Goal: Navigation & Orientation: Understand site structure

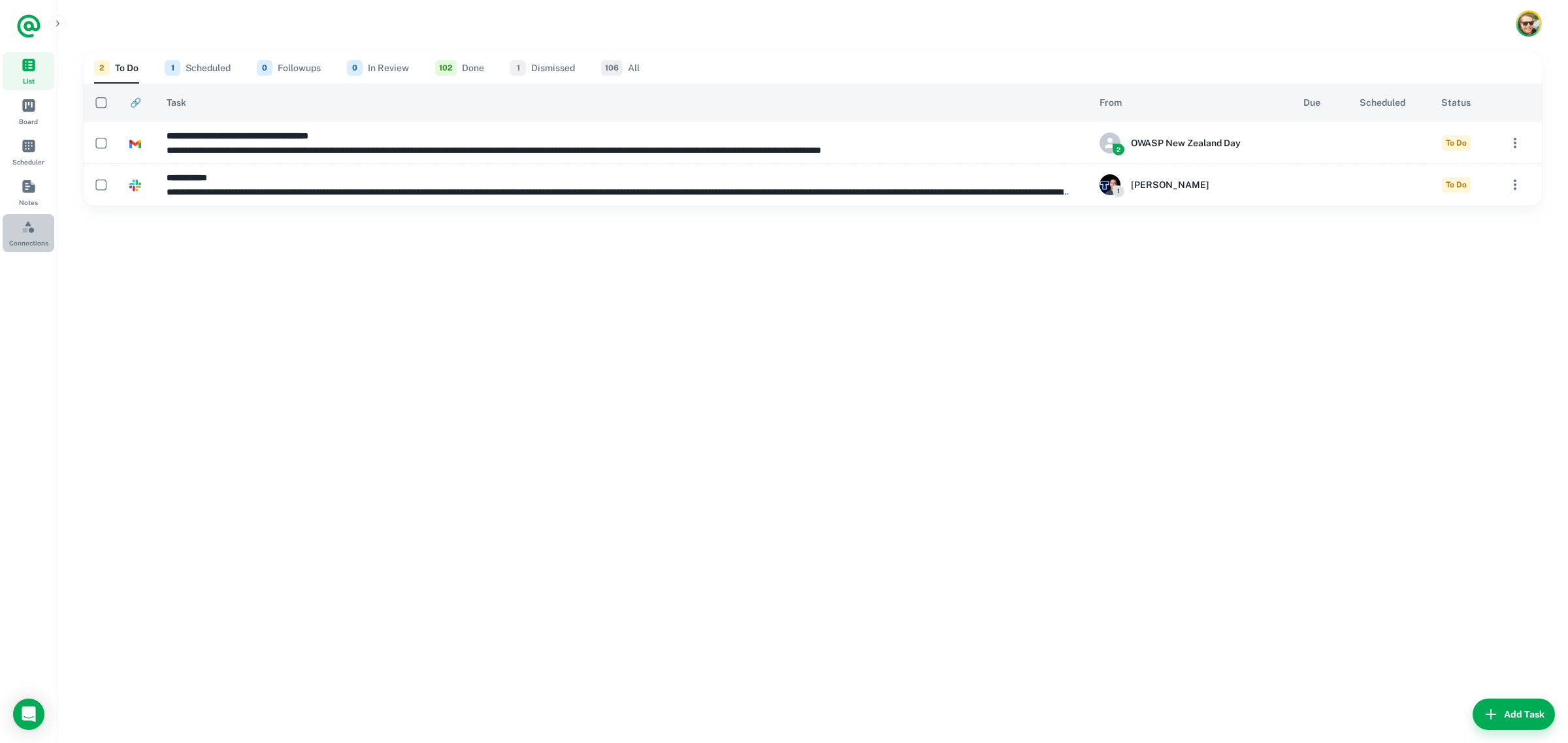
click at [25, 223] on span "Connections" at bounding box center [29, 227] width 15 height 15
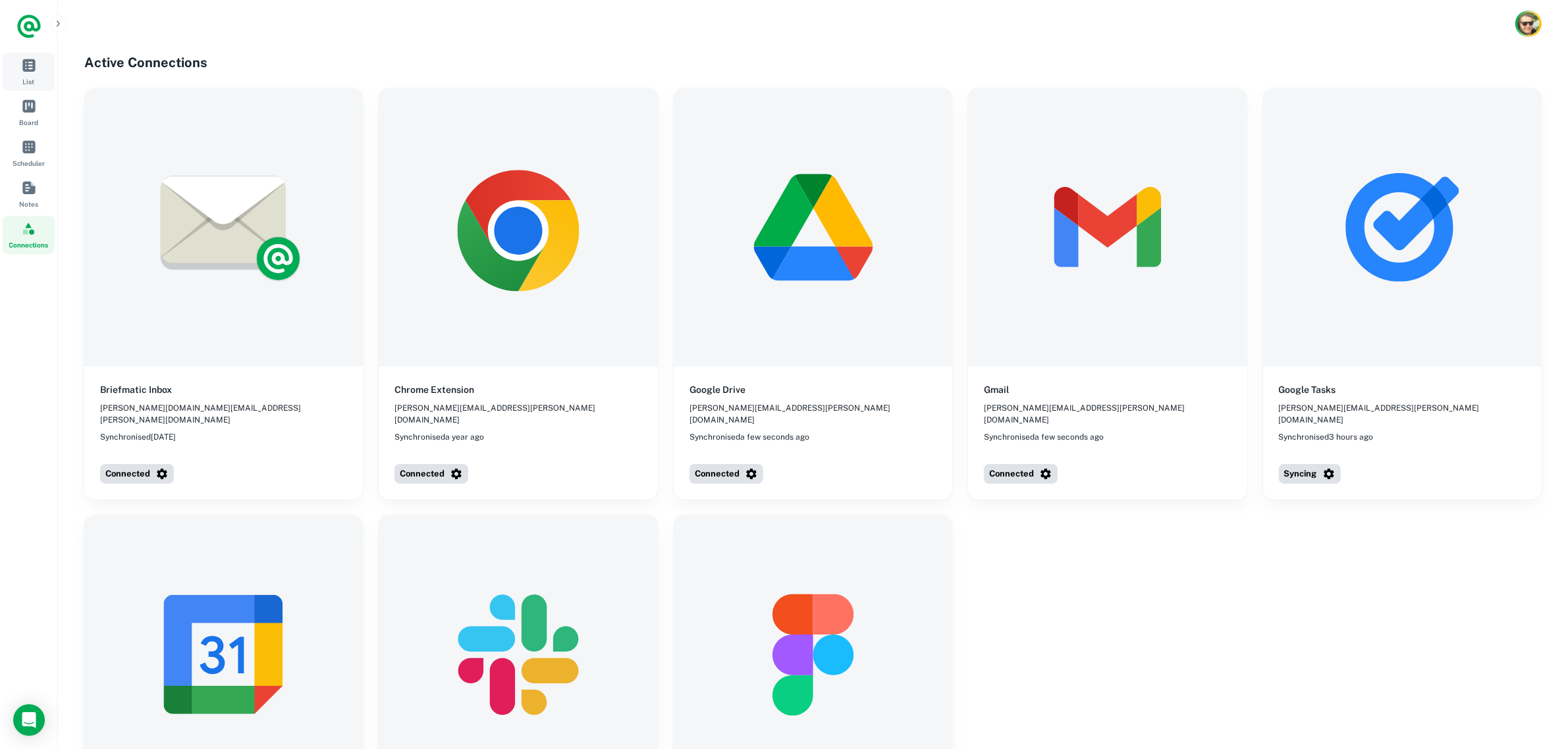
click at [15, 67] on link "List" at bounding box center [29, 72] width 52 height 38
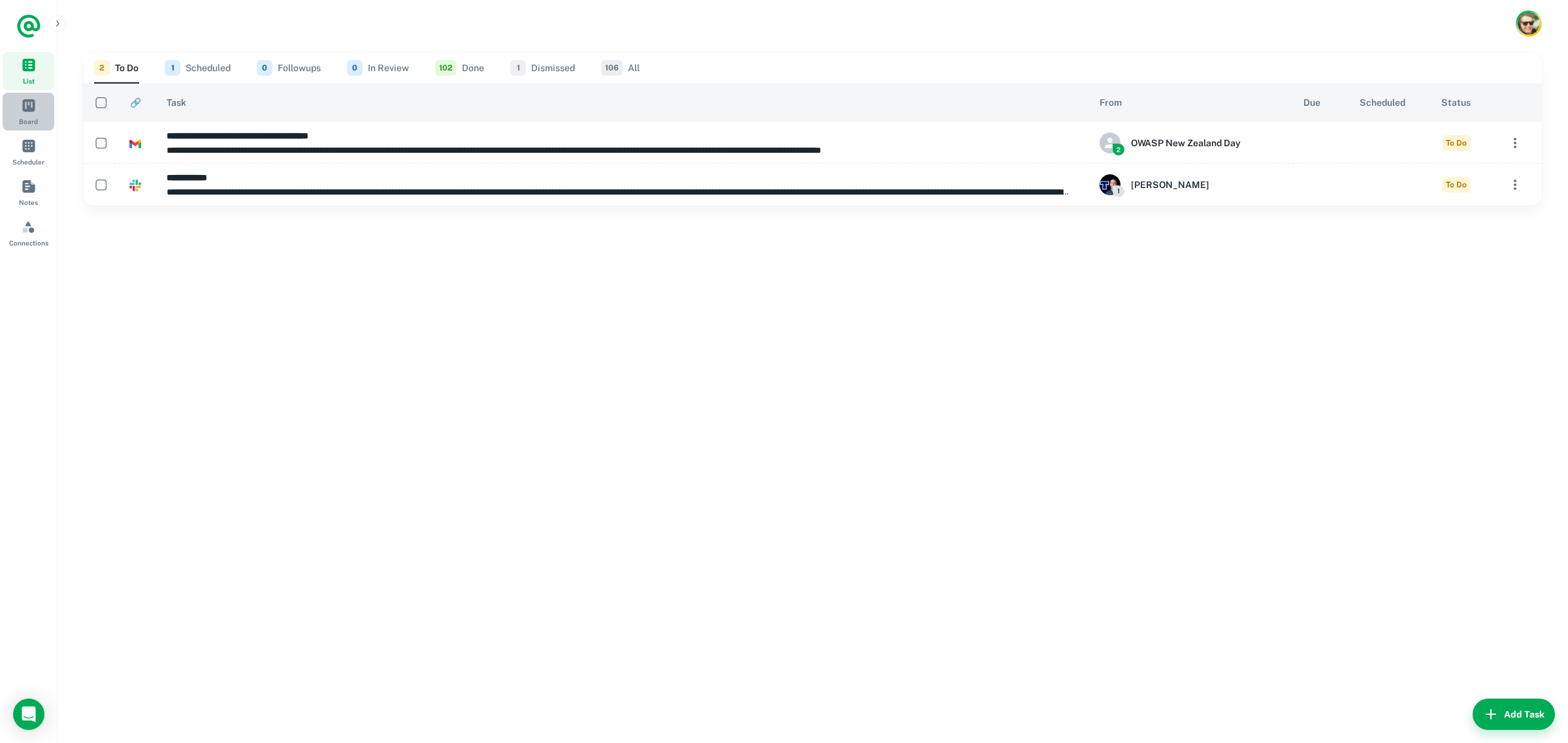
click at [24, 105] on span "Board" at bounding box center [29, 105] width 15 height 15
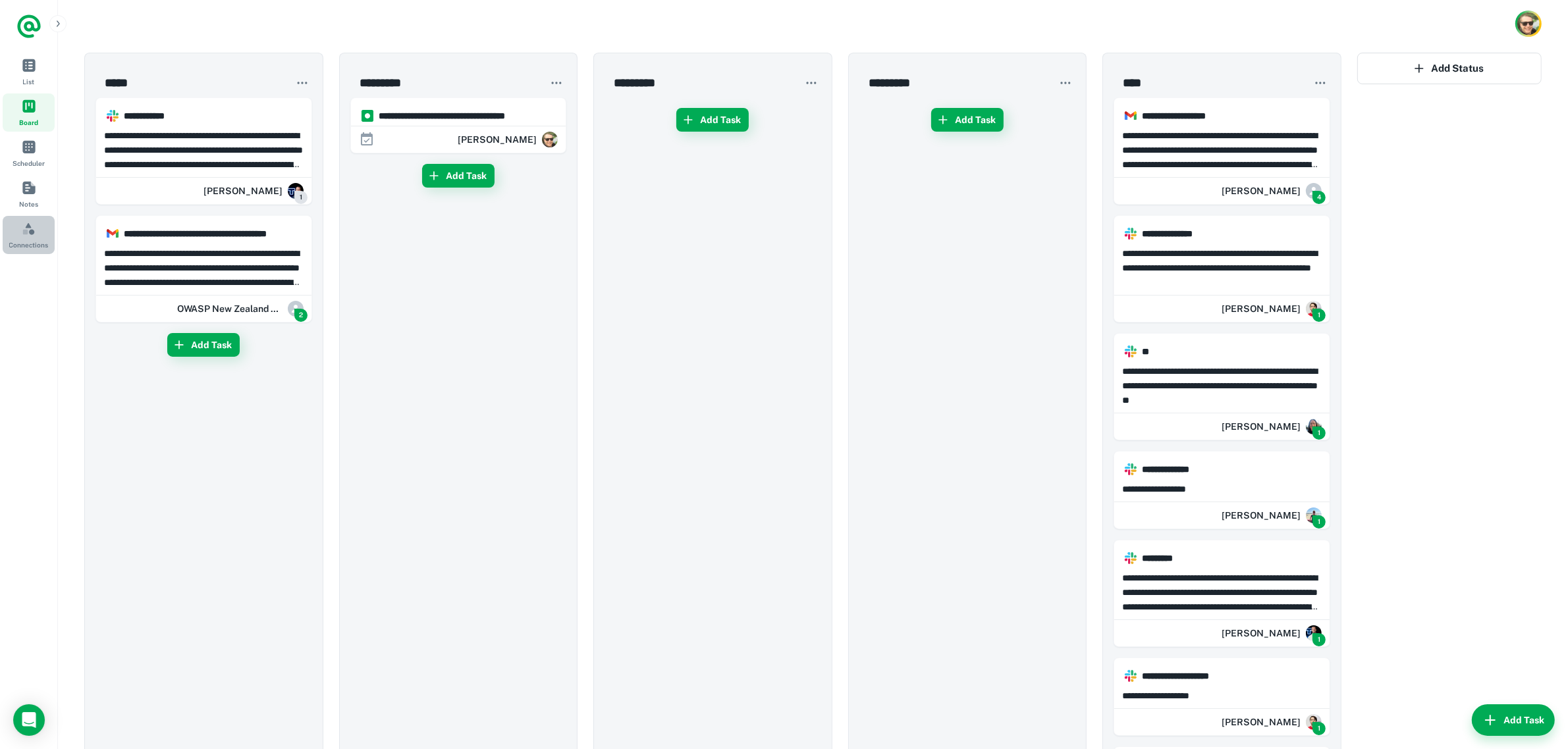
click at [47, 237] on link "Connections" at bounding box center [29, 235] width 52 height 38
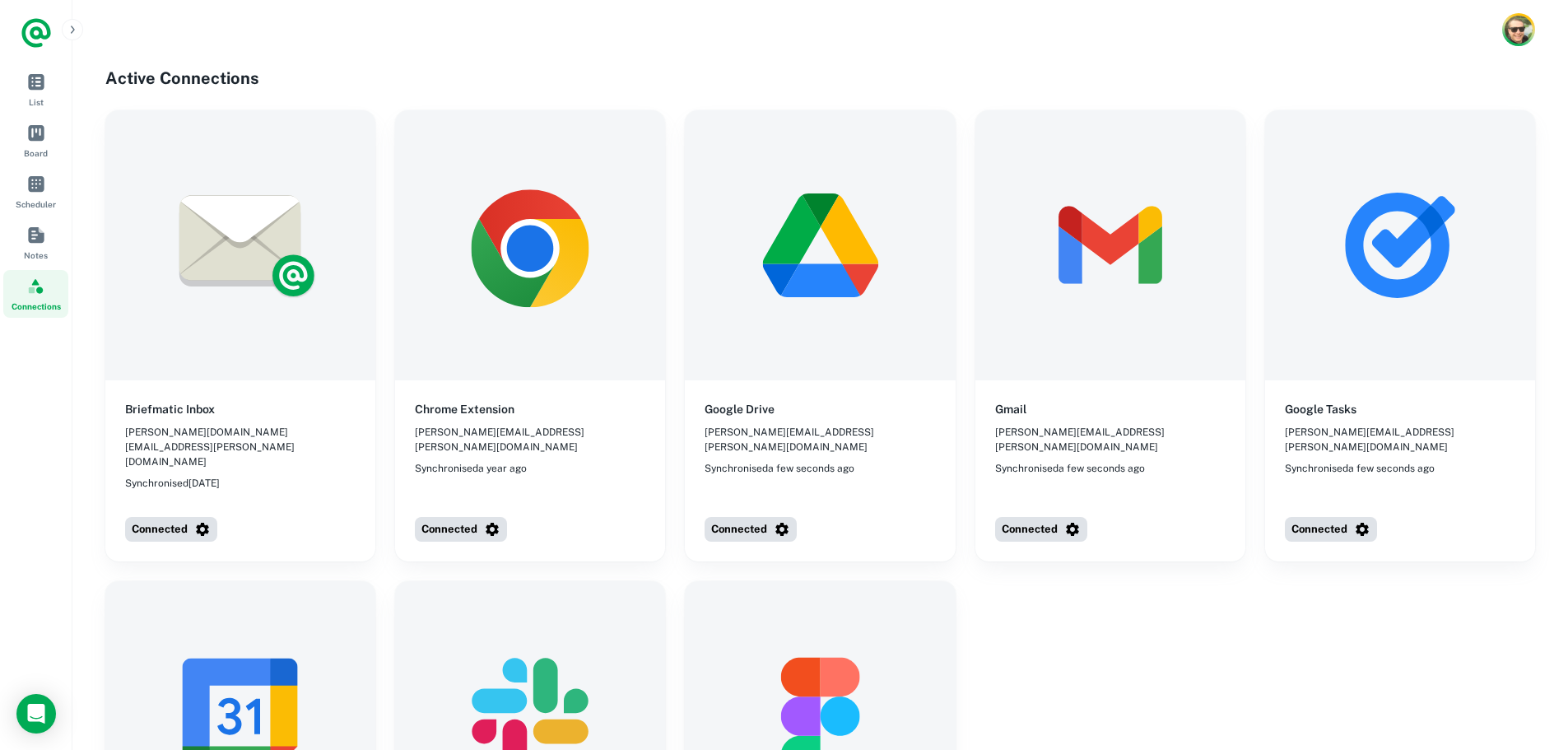
drag, startPoint x: 1947, startPoint y: 6, endPoint x: 1138, endPoint y: 585, distance: 994.8
click at [1138, 585] on div "Briefmatic Inbox [PERSON_NAME][DOMAIN_NAME][EMAIL_ADDRESS][PERSON_NAME][DOMAIN_…" at bounding box center [820, 574] width 1430 height 929
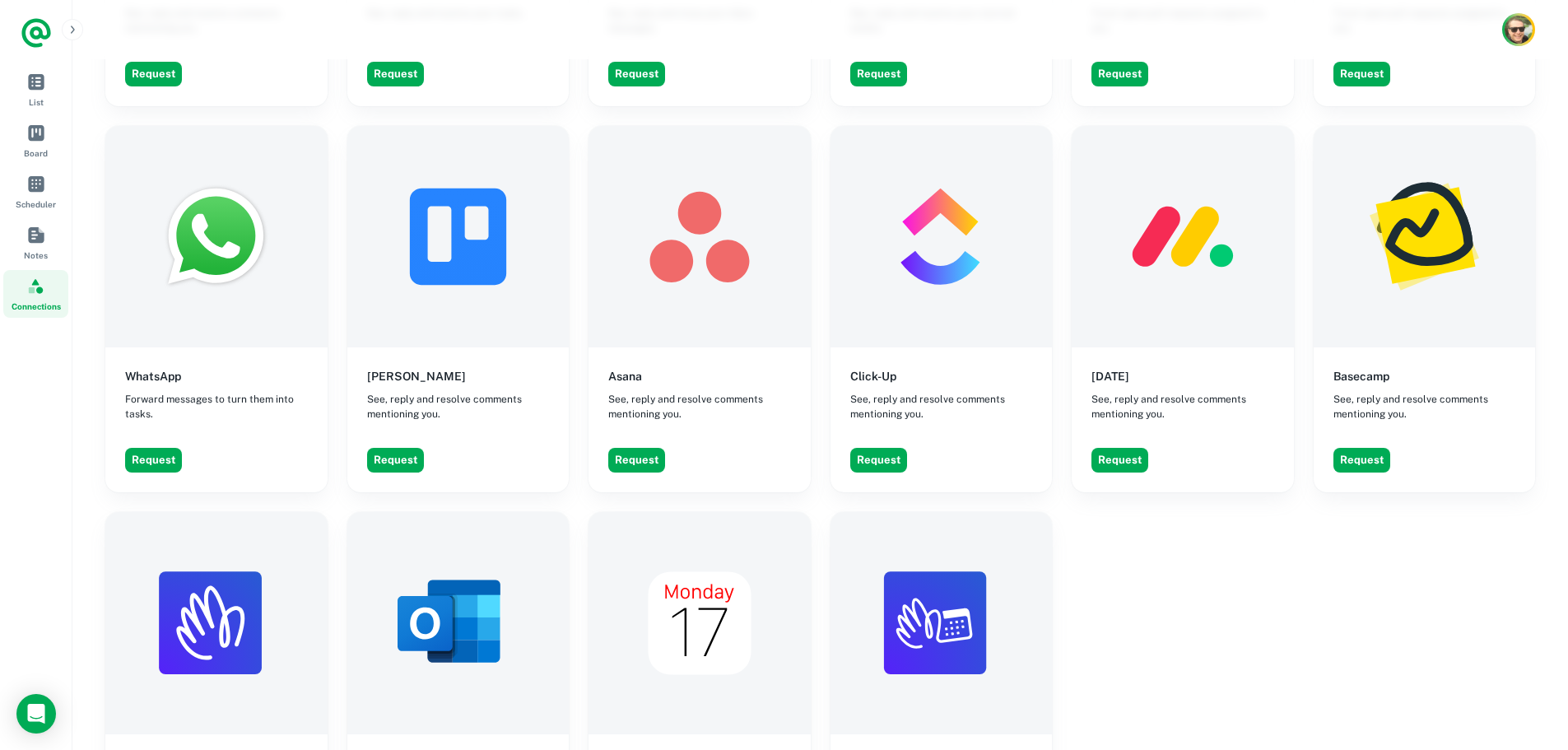
scroll to position [2866, 0]
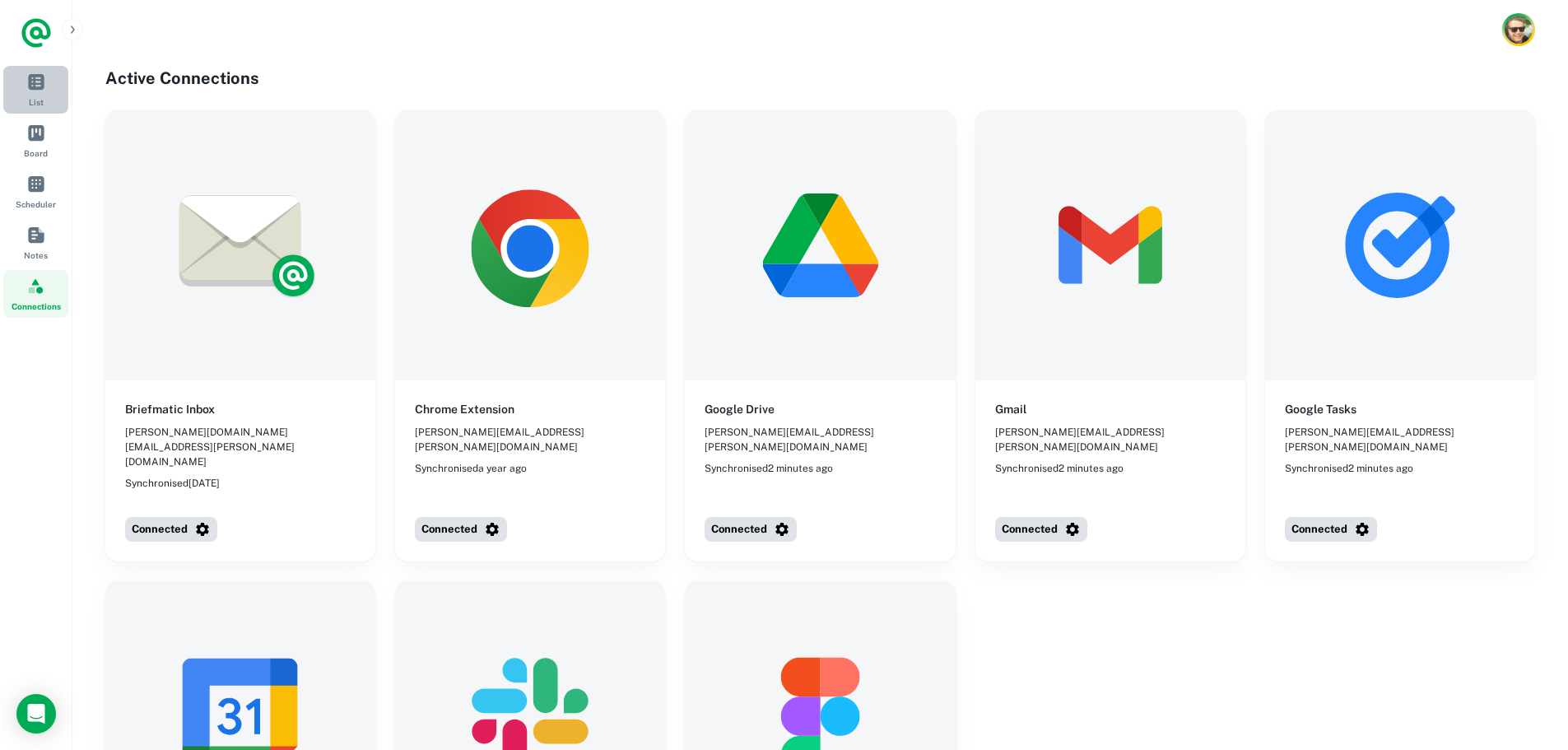
click at [45, 91] on link "List" at bounding box center [36, 90] width 65 height 48
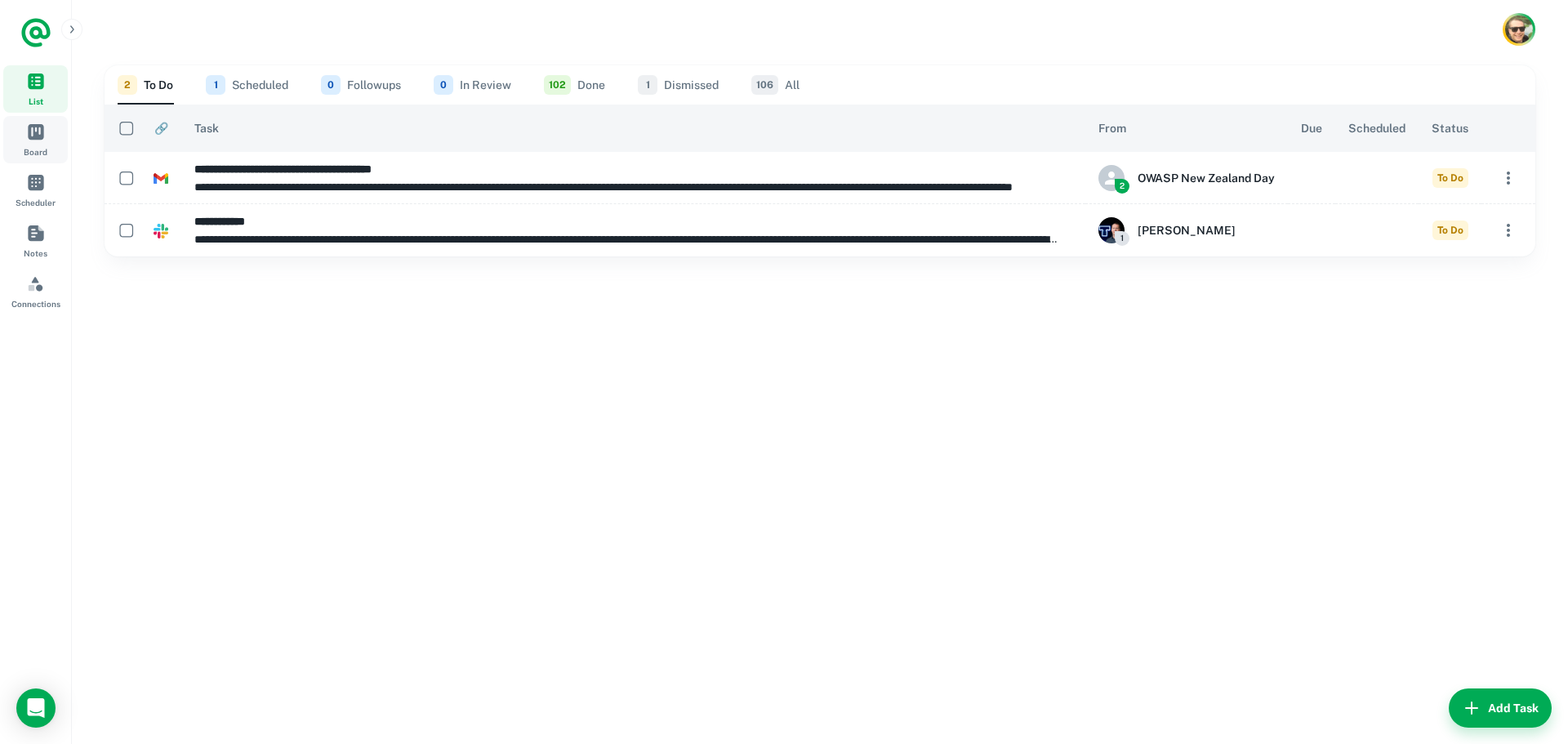
click at [45, 134] on span "Board" at bounding box center [36, 132] width 18 height 18
